Goal: Task Accomplishment & Management: Manage account settings

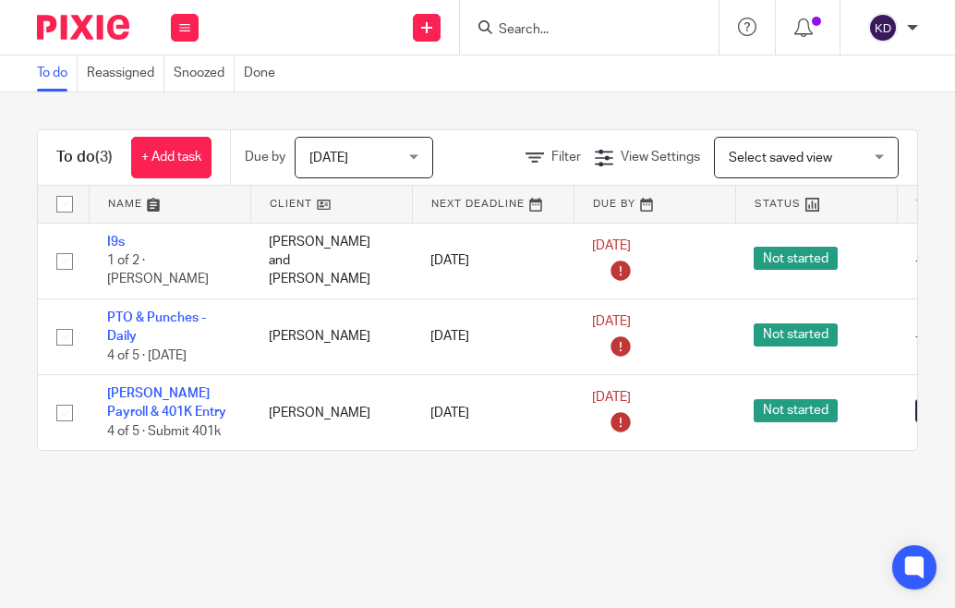
click at [86, 12] on div at bounding box center [76, 27] width 152 height 55
drag, startPoint x: 83, startPoint y: 19, endPoint x: 161, endPoint y: 30, distance: 78.4
click at [85, 19] on img at bounding box center [83, 27] width 92 height 25
click at [401, 160] on span "[DATE]" at bounding box center [358, 157] width 98 height 39
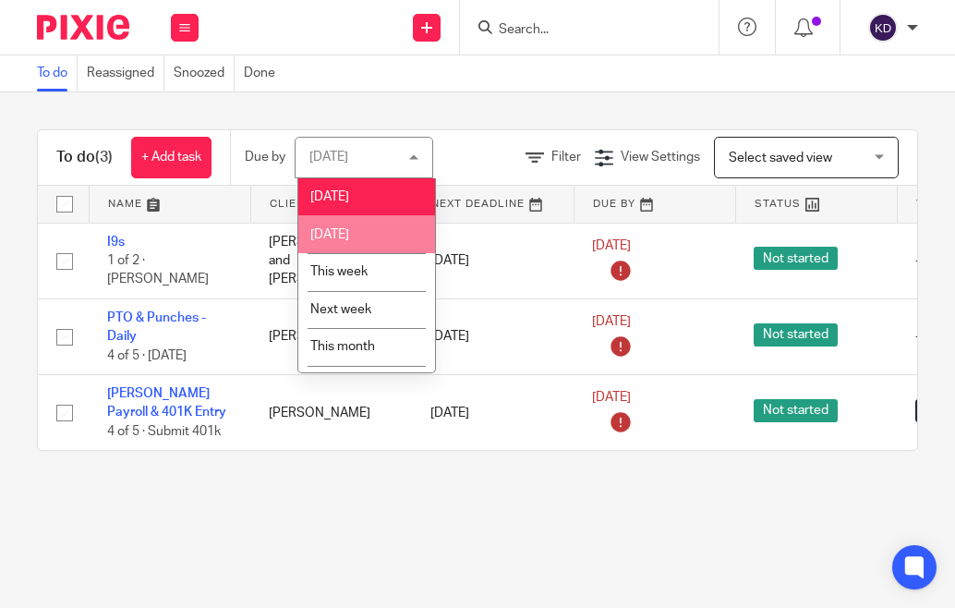
click at [333, 235] on span "[DATE]" at bounding box center [329, 234] width 39 height 13
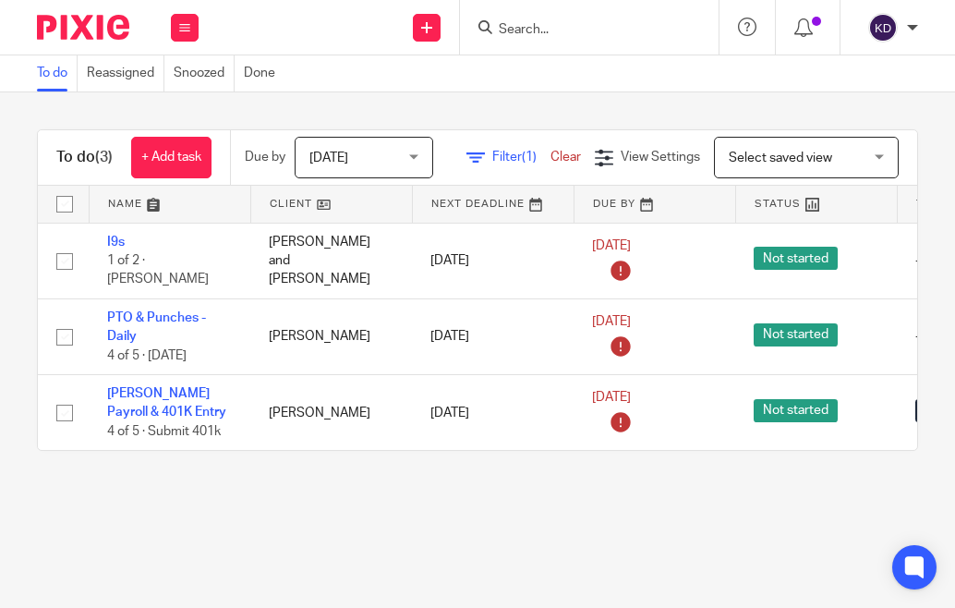
click at [377, 153] on span "[DATE]" at bounding box center [358, 157] width 98 height 39
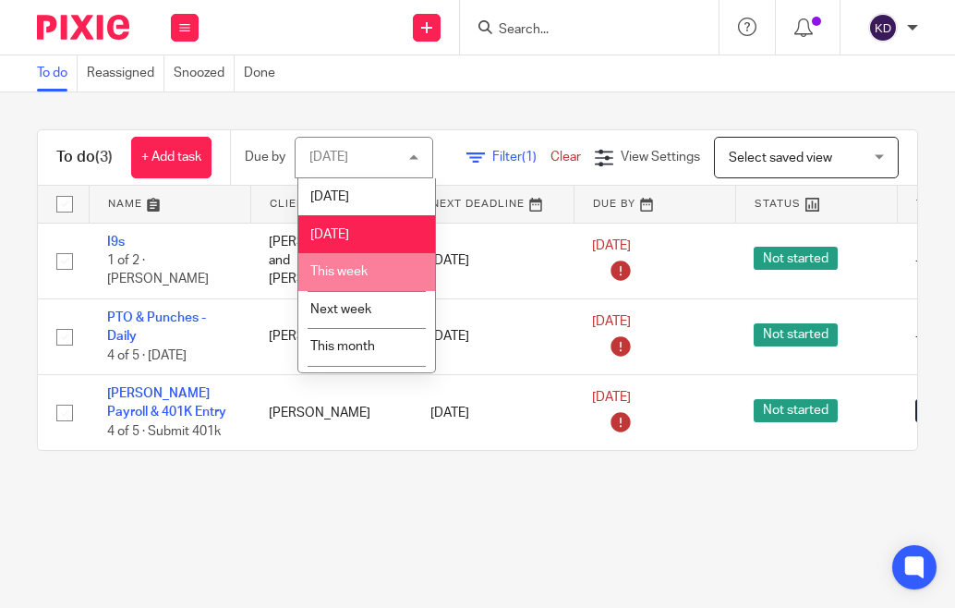
click at [357, 309] on span "Next week" at bounding box center [340, 309] width 61 height 13
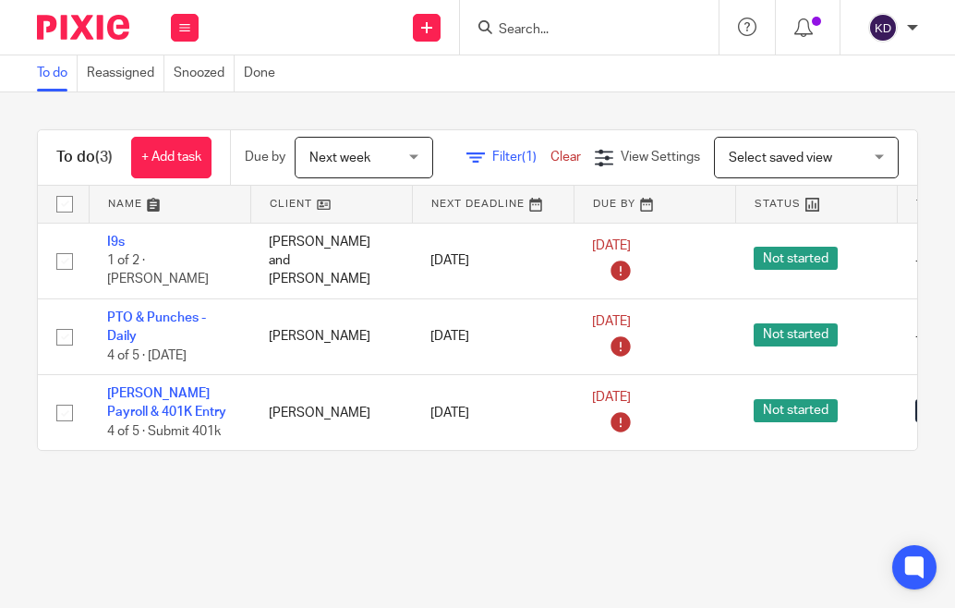
click at [389, 156] on span "Next week" at bounding box center [358, 157] width 98 height 39
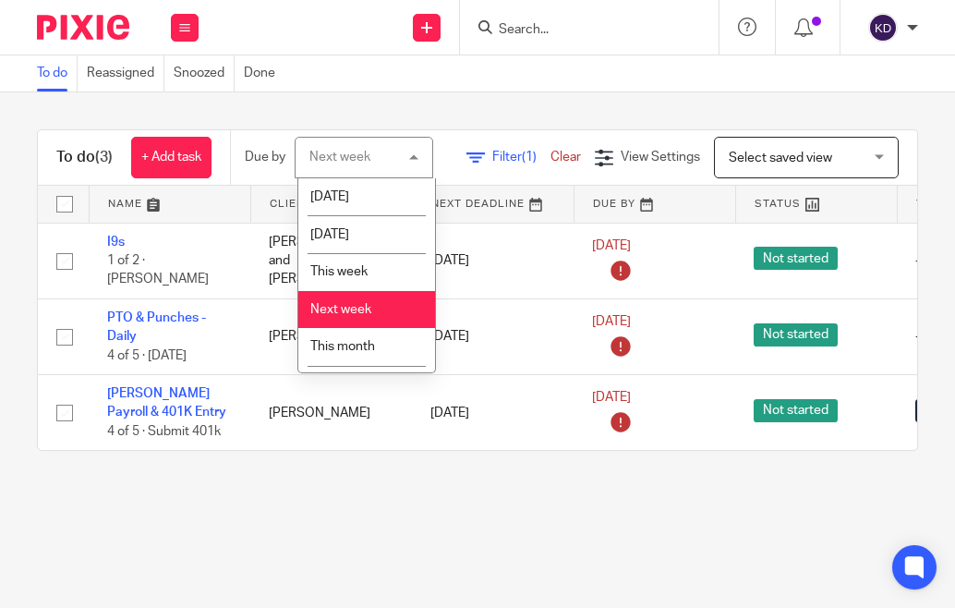
click at [348, 205] on li "[DATE]" at bounding box center [366, 197] width 137 height 38
